Goal: Find contact information: Find contact information

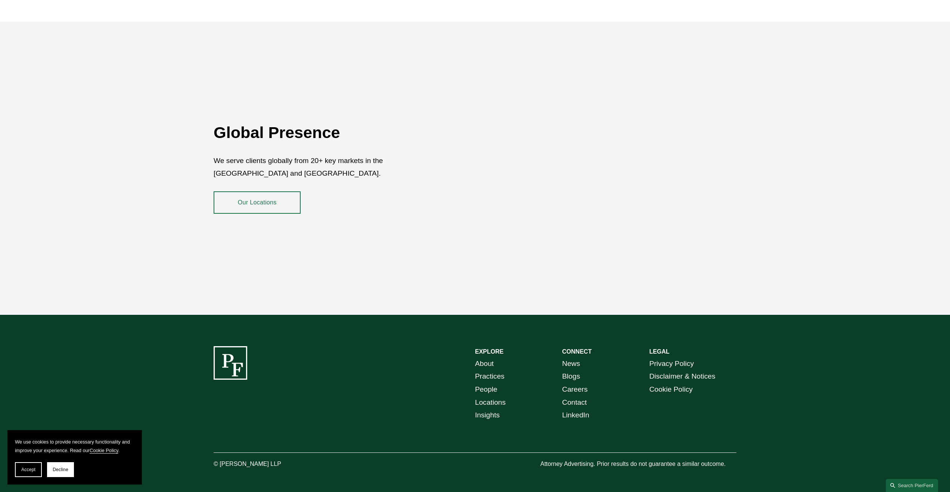
scroll to position [1400, 0]
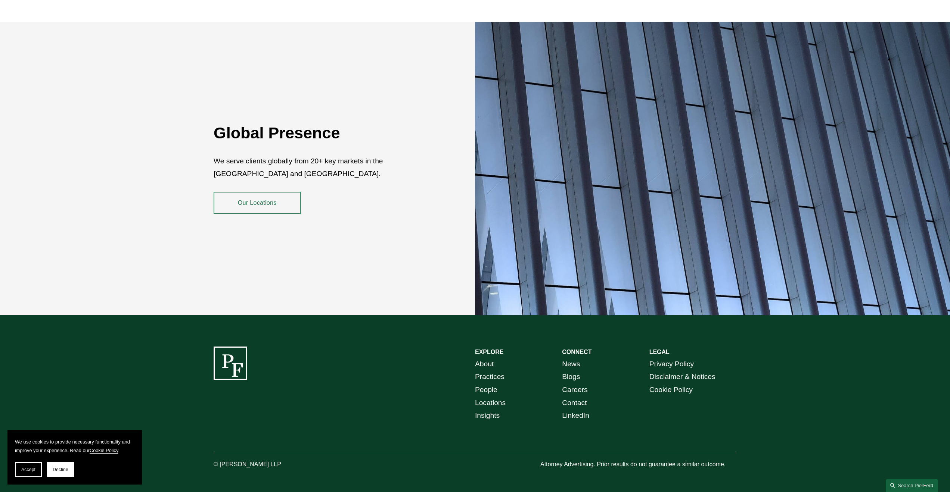
click at [484, 358] on link "About" at bounding box center [484, 364] width 19 height 13
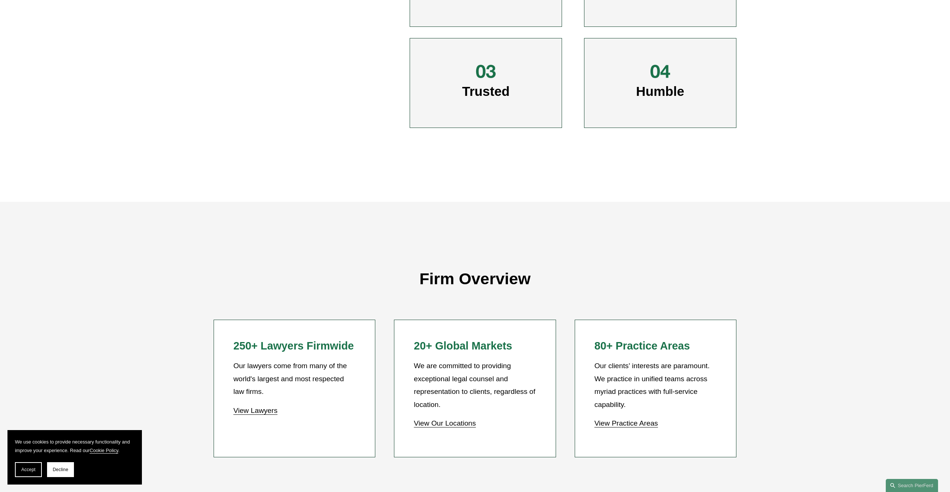
scroll to position [511, 0]
click at [259, 411] on link "View Lawyers" at bounding box center [255, 410] width 44 height 8
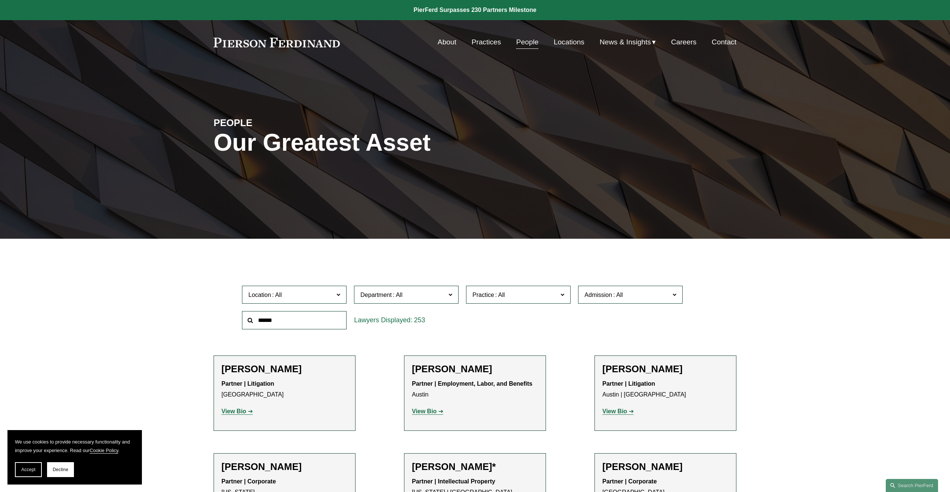
click at [275, 294] on span at bounding box center [277, 295] width 12 height 6
click at [276, 294] on span at bounding box center [277, 295] width 12 height 6
click at [298, 315] on input "text" at bounding box center [294, 320] width 105 height 18
type input "****"
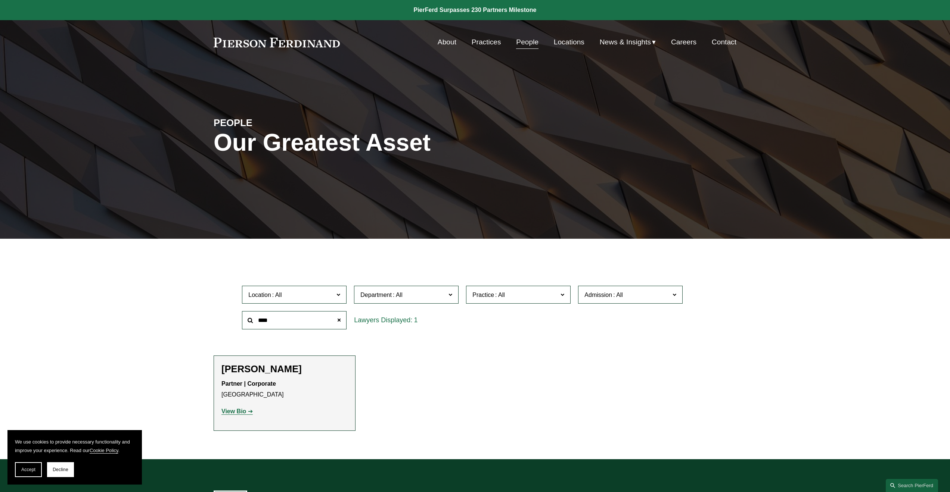
click at [263, 368] on h2 "[PERSON_NAME]" at bounding box center [284, 370] width 126 height 12
click at [239, 413] on strong "View Bio" at bounding box center [233, 411] width 25 height 6
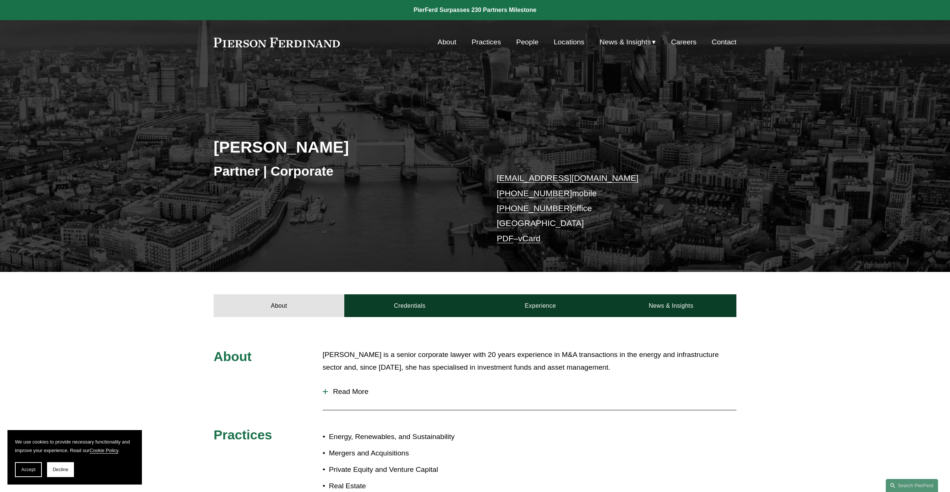
click at [508, 240] on link "PDF" at bounding box center [505, 238] width 17 height 9
